Goal: Use online tool/utility: Use online tool/utility

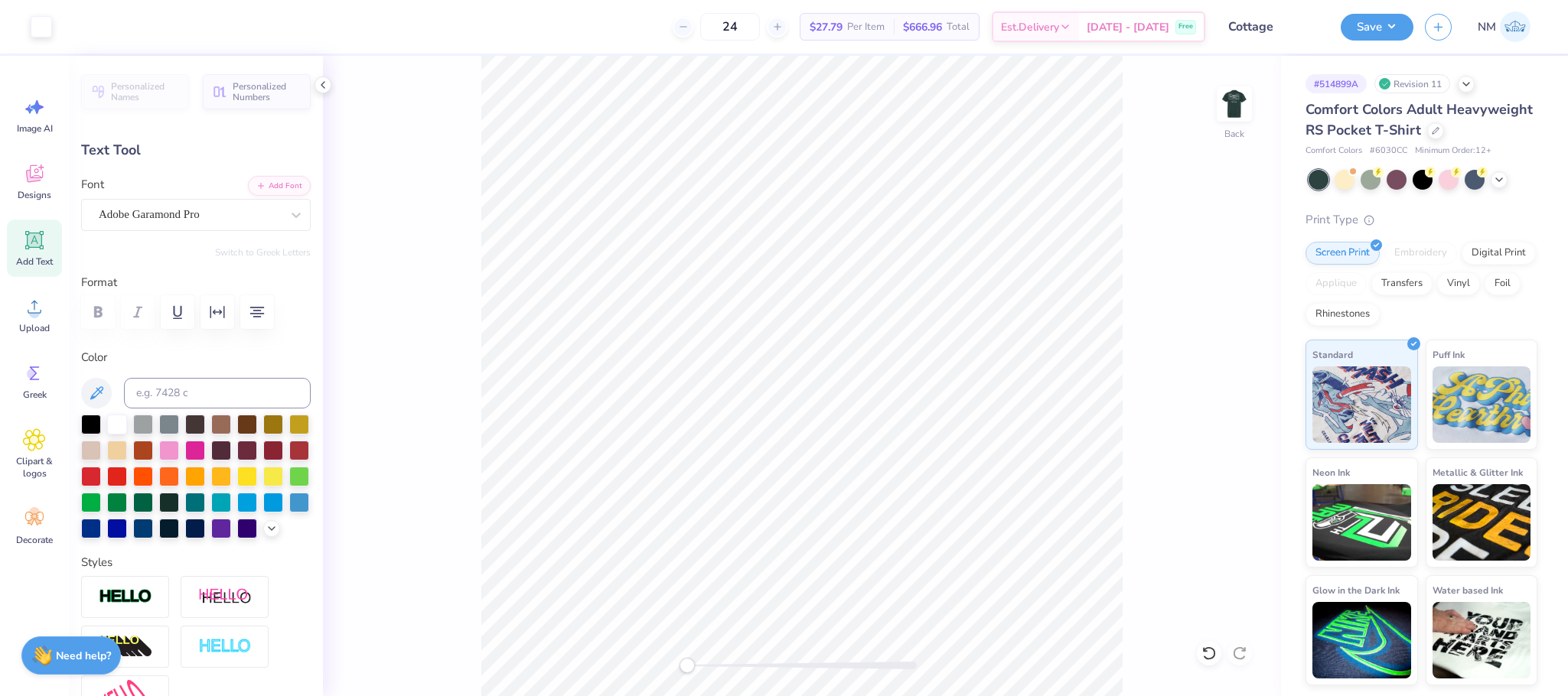
type input "0.46"
type textarea "H"
type textarea "THE COTTAGE"
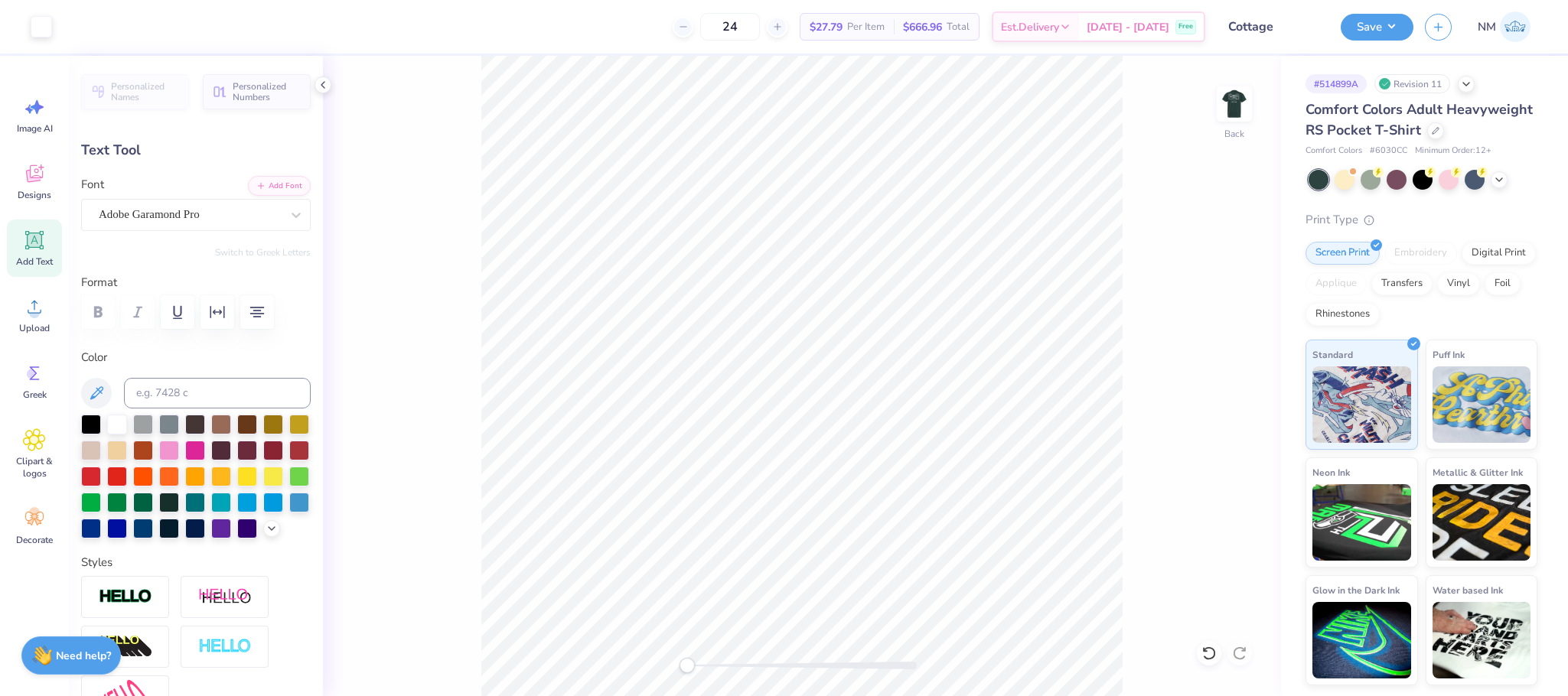
type input "3.07"
type input "1.27"
click at [1223, 96] on img at bounding box center [1234, 104] width 62 height 62
click at [1380, 24] on button "Save" at bounding box center [1376, 25] width 72 height 27
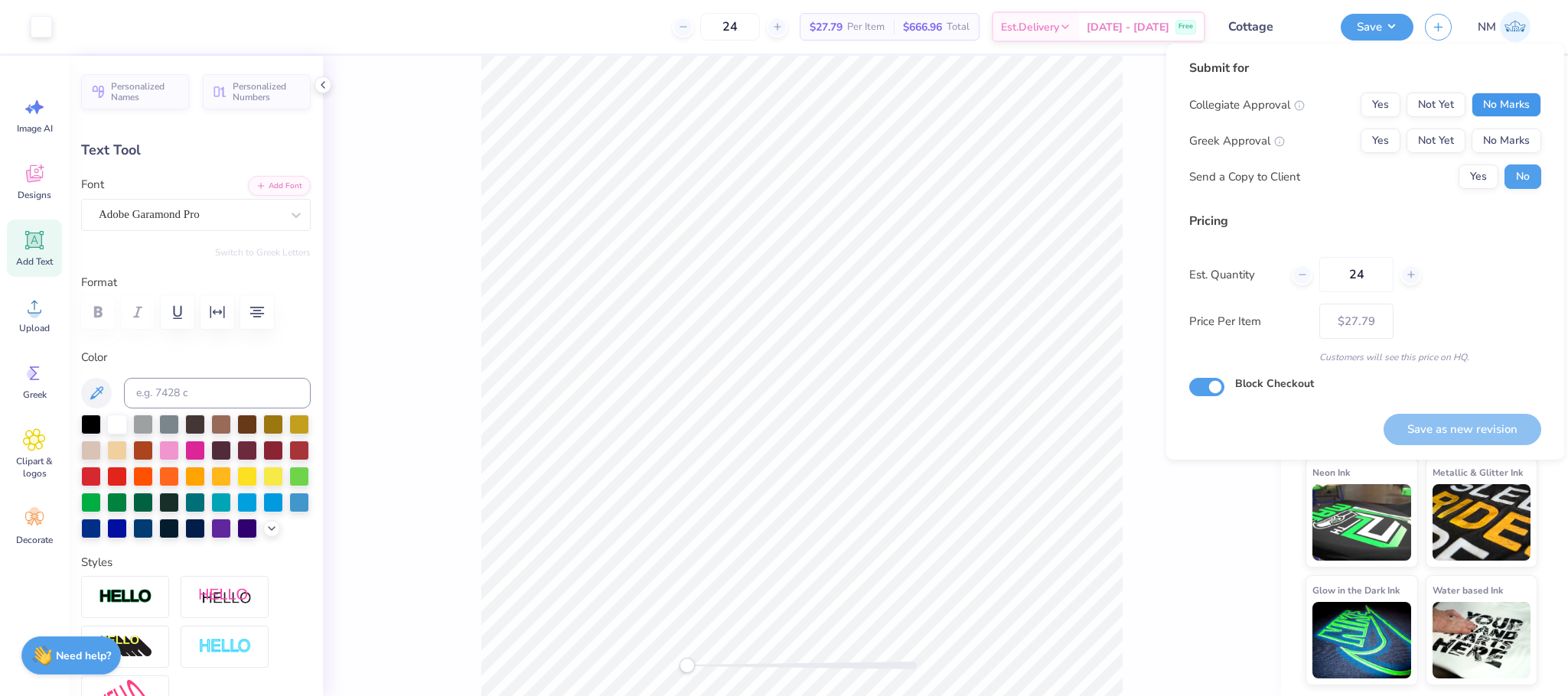
click at [1502, 96] on button "No Marks" at bounding box center [1506, 104] width 70 height 24
click at [1515, 131] on button "No Marks" at bounding box center [1506, 140] width 70 height 24
click at [1469, 170] on button "Yes" at bounding box center [1478, 176] width 40 height 24
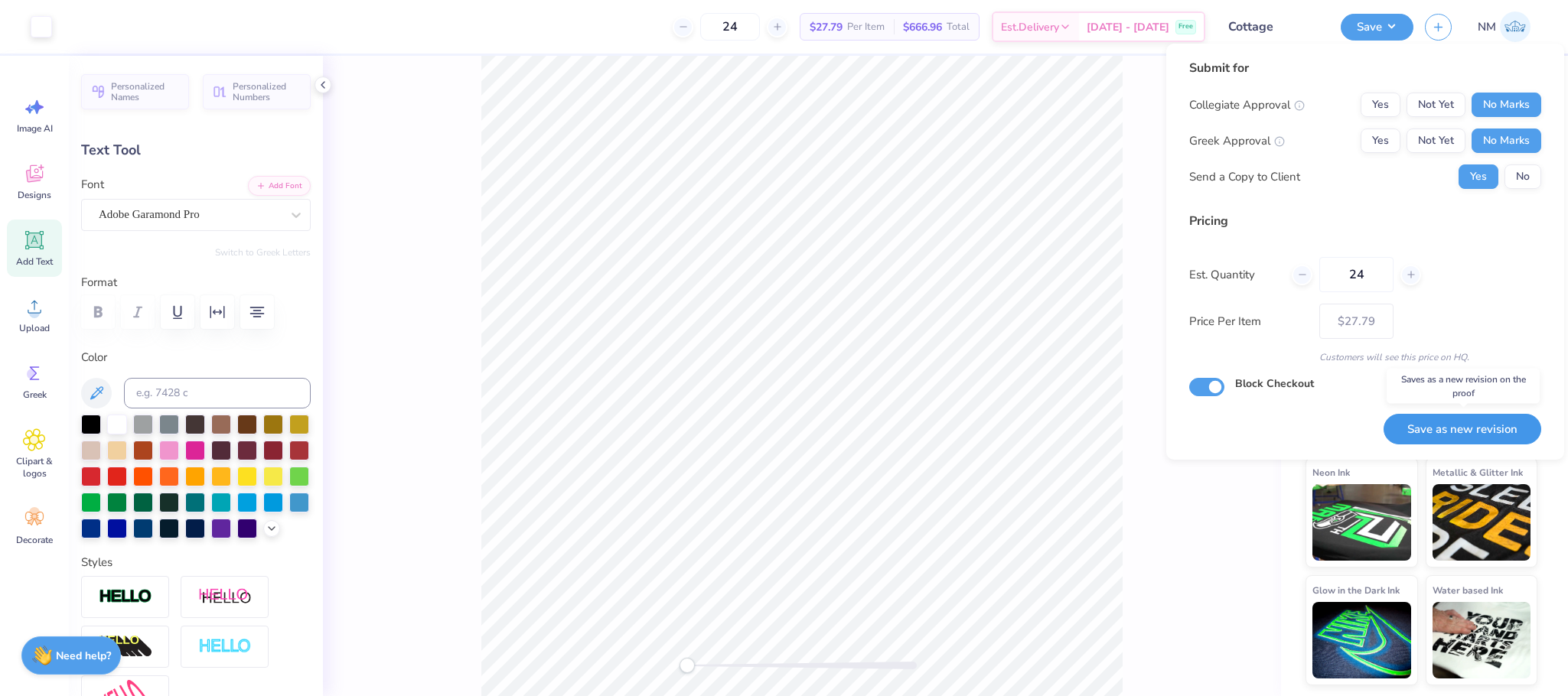
click at [1438, 418] on button "Save as new revision" at bounding box center [1462, 429] width 157 height 31
type input "$27.79"
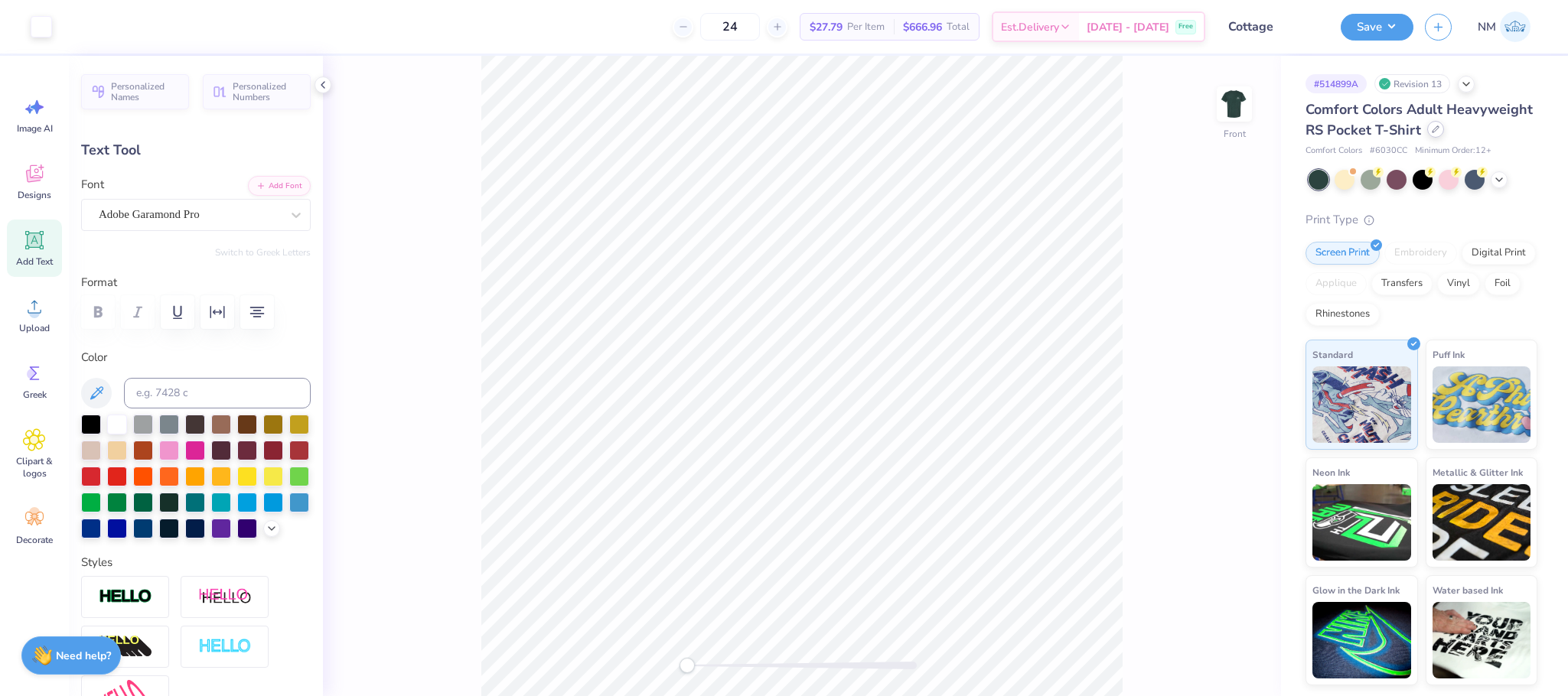
click at [1435, 131] on icon at bounding box center [1435, 129] width 8 height 8
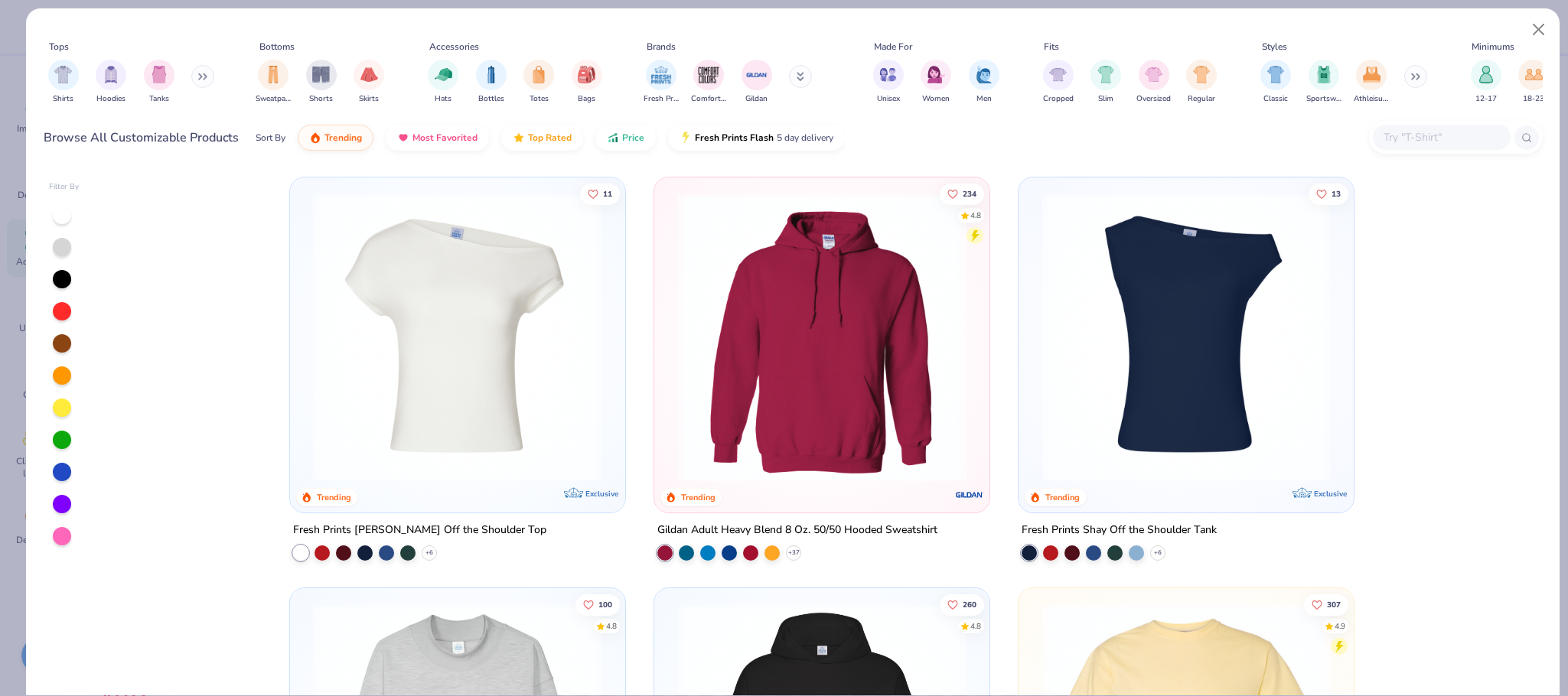
click at [1421, 138] on input "text" at bounding box center [1440, 137] width 118 height 18
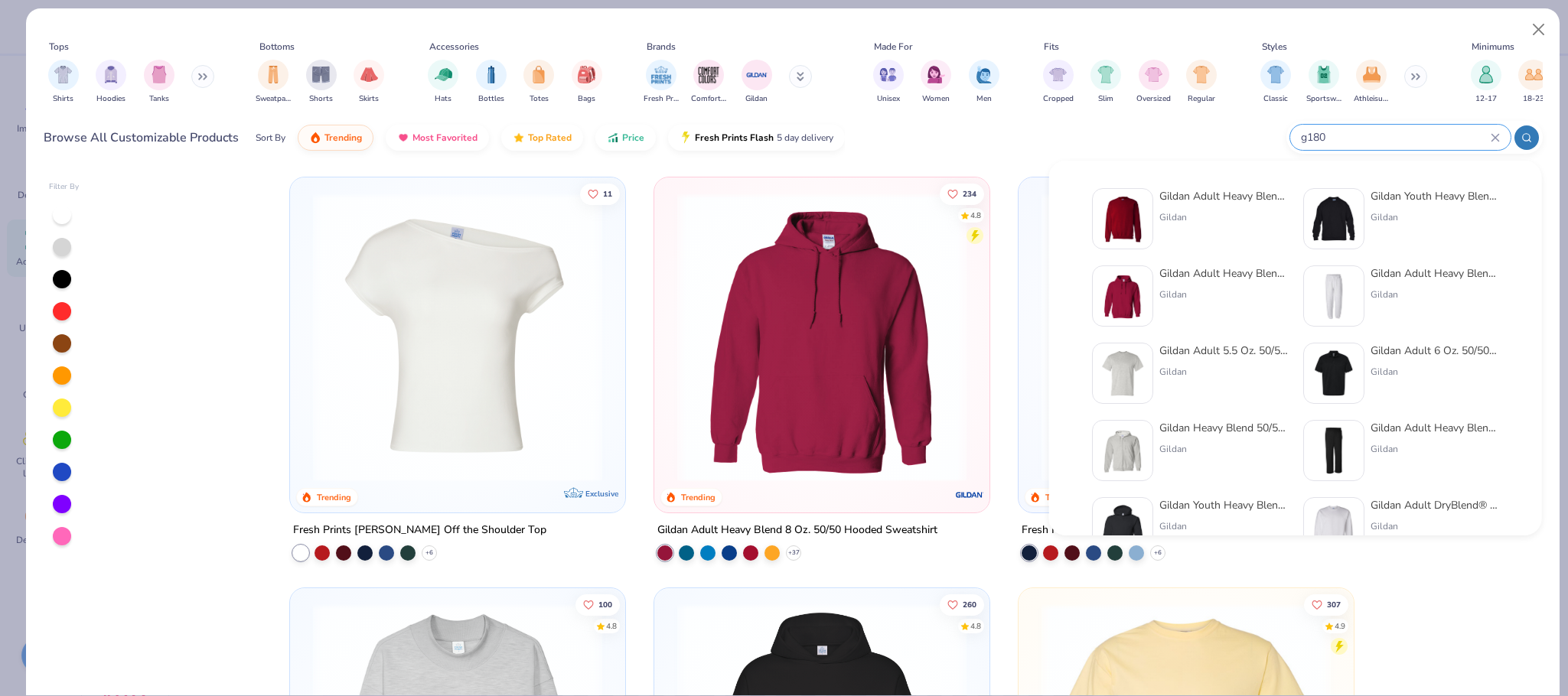
click at [1521, 137] on icon at bounding box center [1526, 137] width 11 height 11
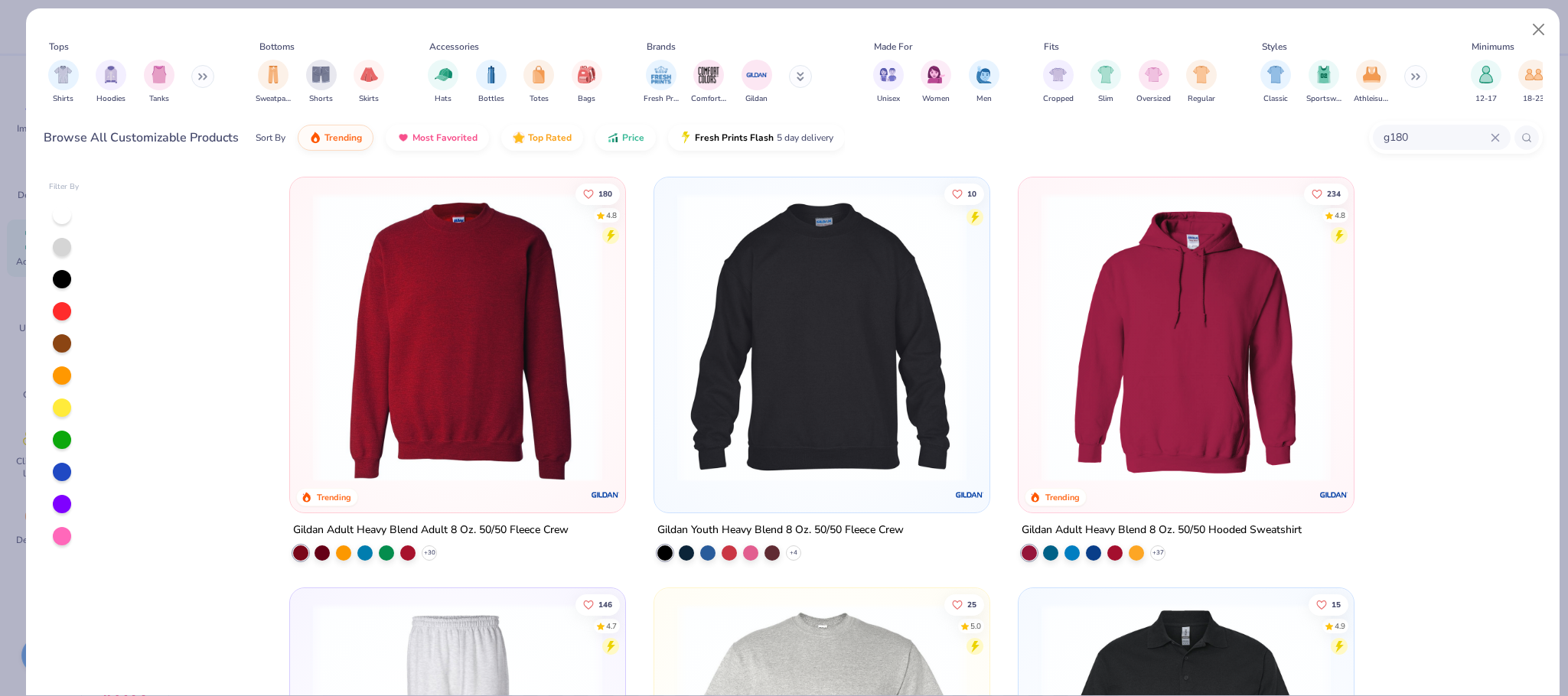
type input "g180"
click at [540, 334] on img at bounding box center [457, 337] width 304 height 289
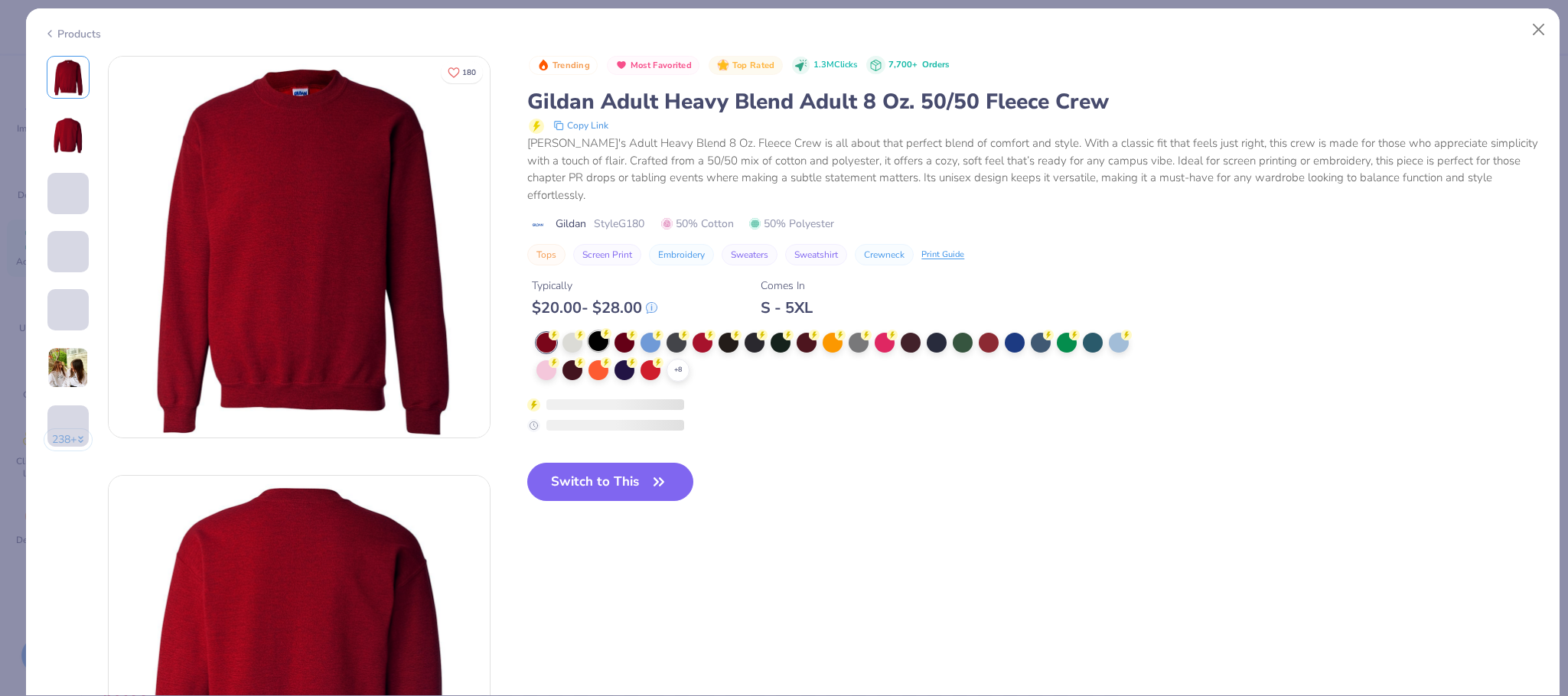
click at [0, 0] on icon at bounding box center [0, 0] width 0 height 0
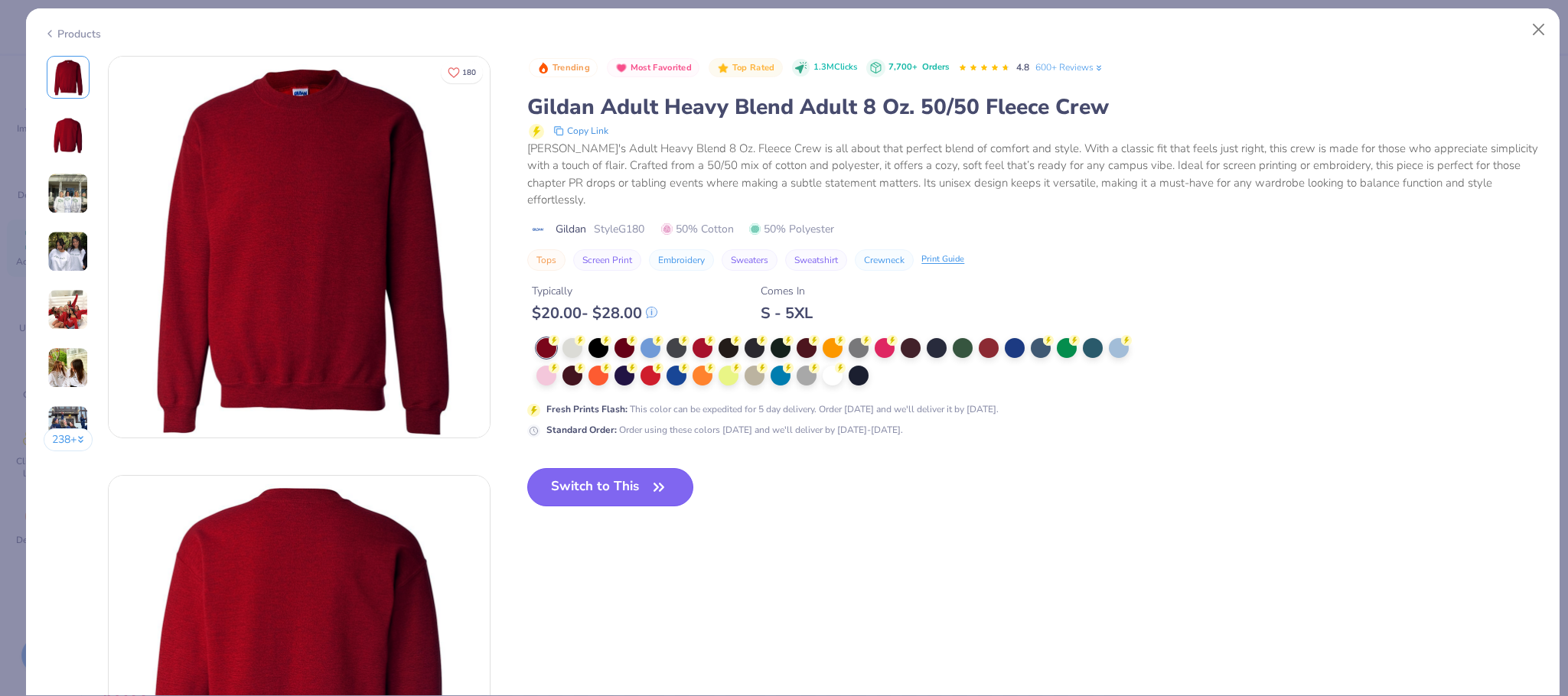
click at [655, 476] on icon "button" at bounding box center [659, 487] width 21 height 21
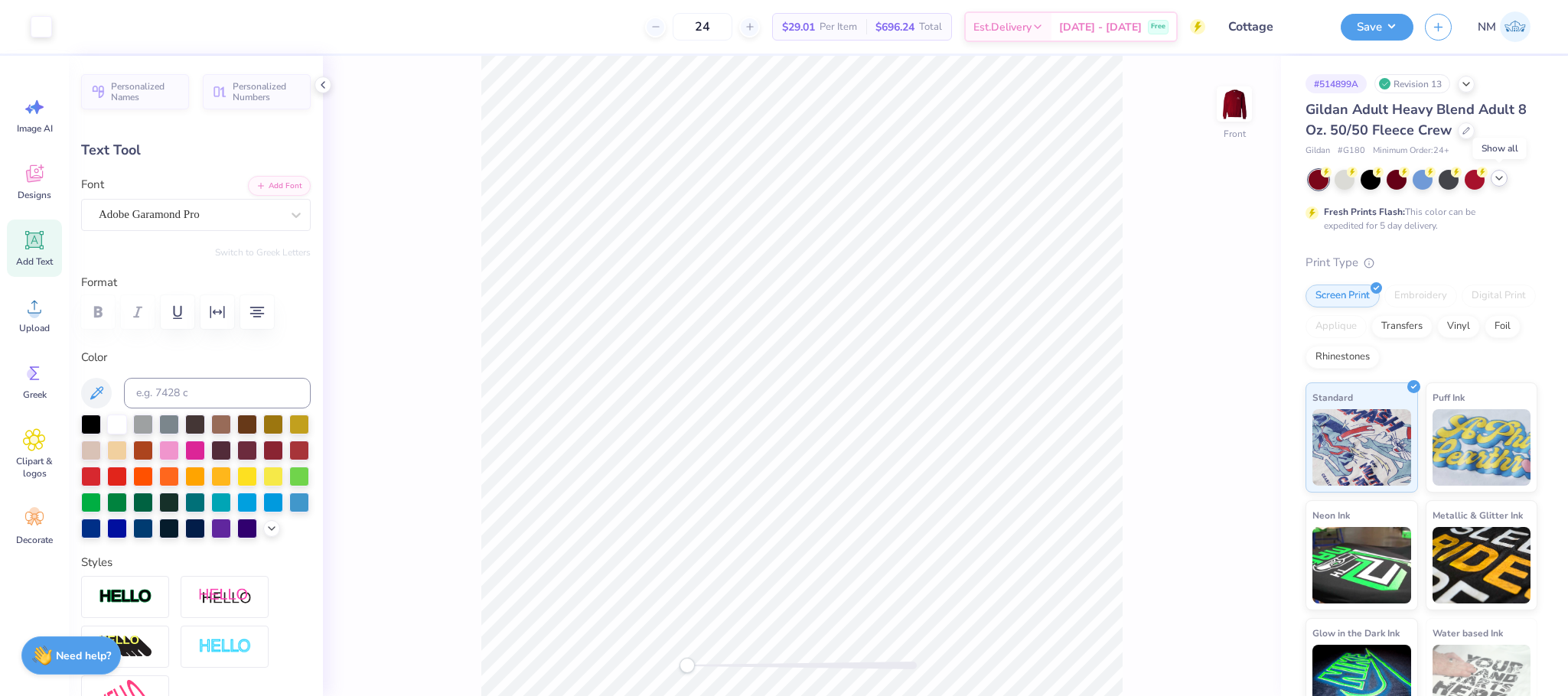
click at [1501, 178] on icon at bounding box center [1499, 178] width 13 height 12
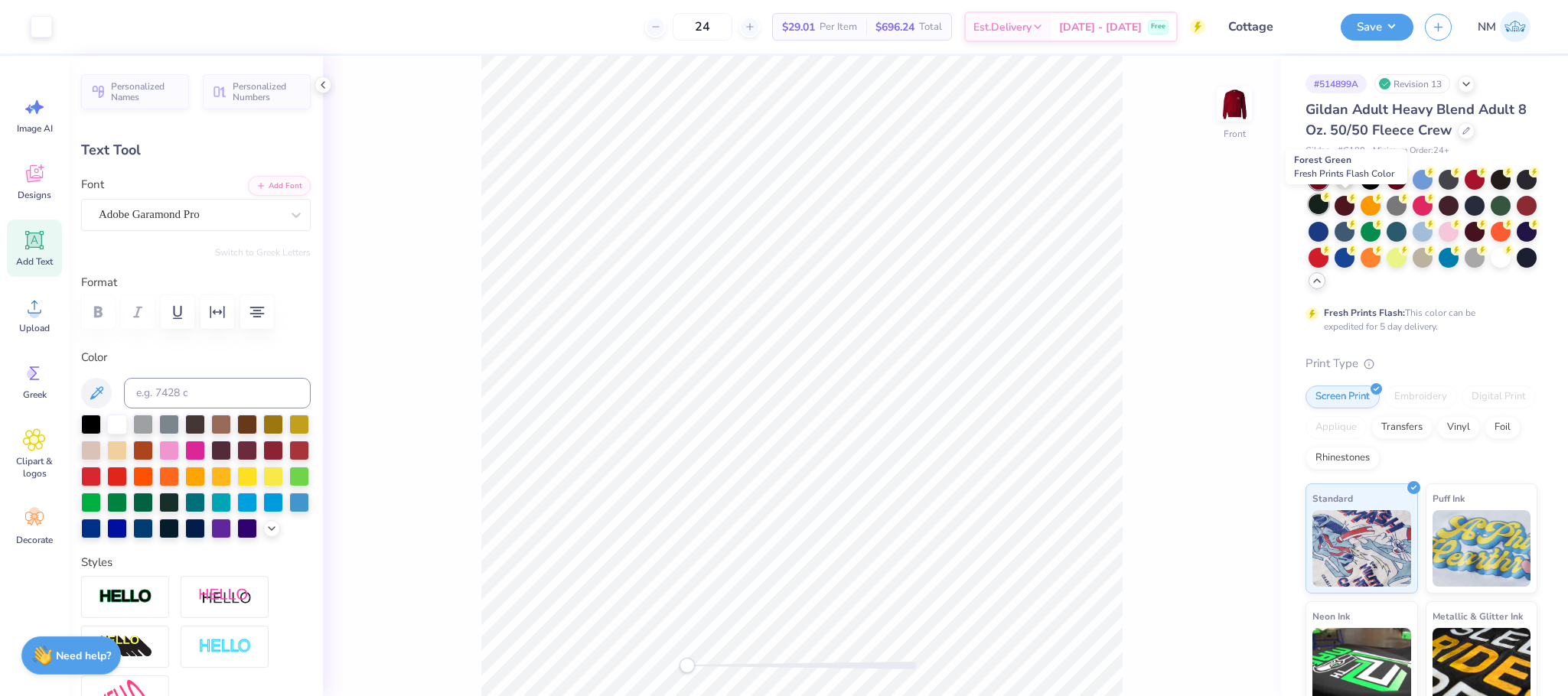
click at [1328, 202] on div at bounding box center [1318, 204] width 20 height 20
click at [1230, 111] on img at bounding box center [1234, 104] width 62 height 62
type input "4.68"
click at [1387, 24] on button "Save" at bounding box center [1376, 25] width 72 height 27
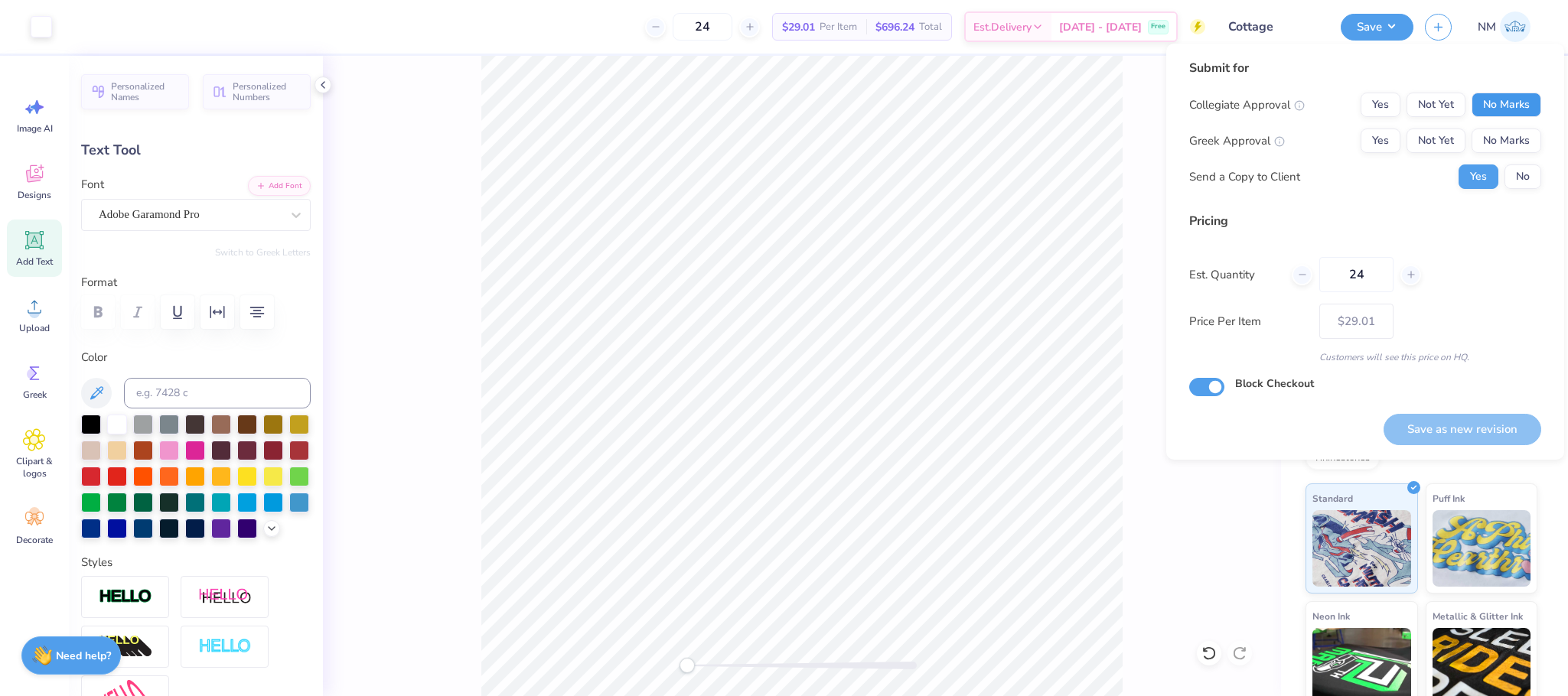
click at [1514, 101] on button "No Marks" at bounding box center [1506, 104] width 70 height 24
click at [1514, 129] on button "No Marks" at bounding box center [1506, 140] width 70 height 24
click at [1422, 429] on button "Save as new revision" at bounding box center [1462, 429] width 157 height 31
type input "$29.01"
